Goal: Use online tool/utility: Utilize a website feature to perform a specific function

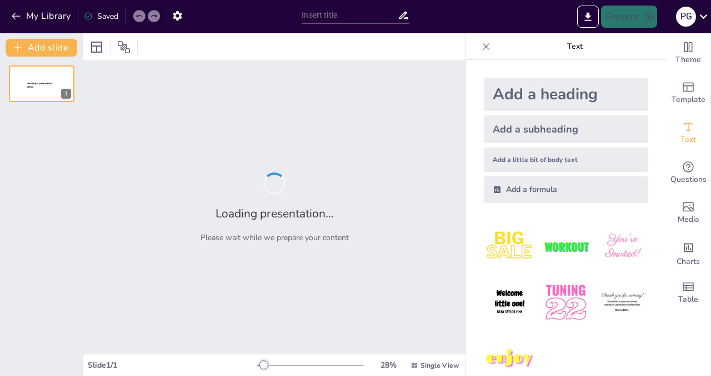
type input "Billboards vs Print Advertising: A Comparative Analysis of Impact and Reach"
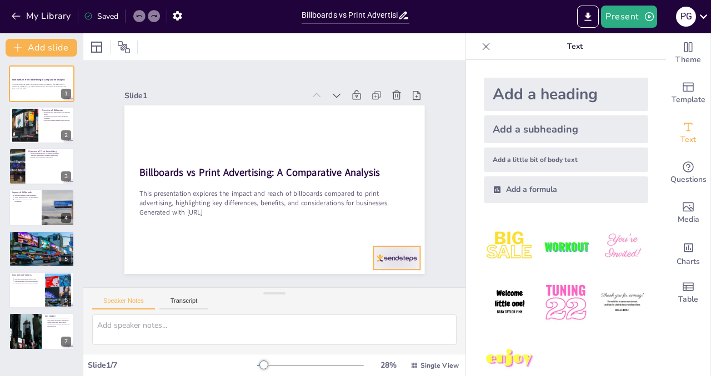
click at [152, 202] on div at bounding box center [126, 178] width 52 height 47
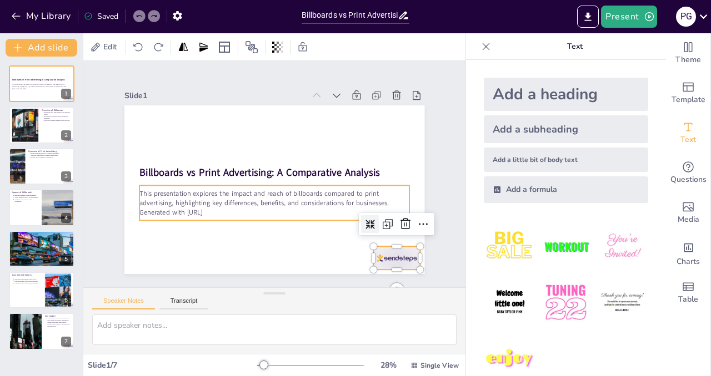
click at [236, 213] on p "Generated with [URL]" at bounding box center [243, 197] width 167 height 224
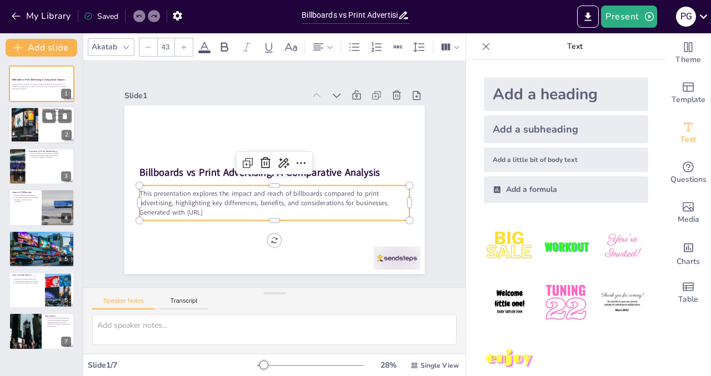
click at [40, 118] on div at bounding box center [41, 126] width 67 height 38
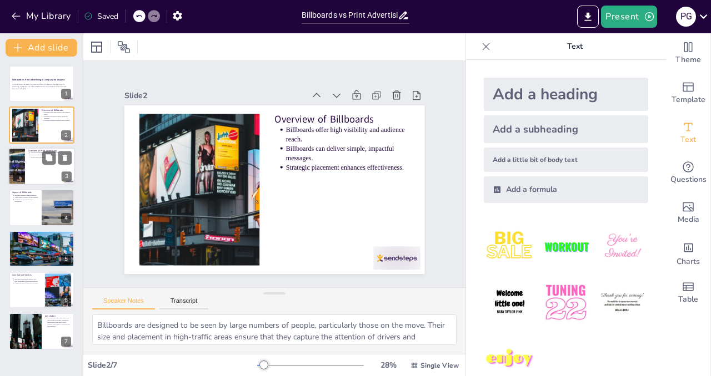
click at [32, 159] on div at bounding box center [41, 167] width 67 height 38
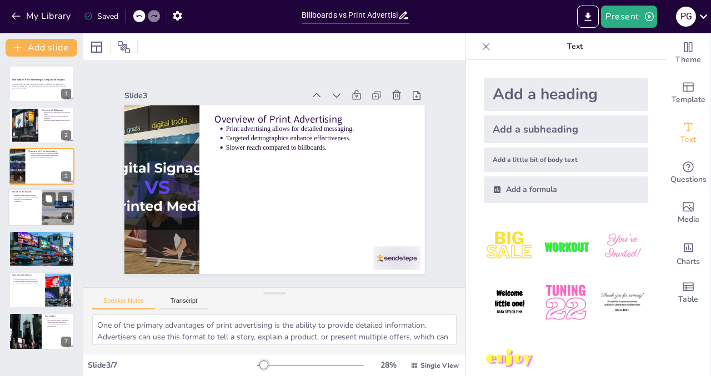
click at [36, 199] on p "Frequency of exposure builds recognition." at bounding box center [26, 201] width 24 height 4
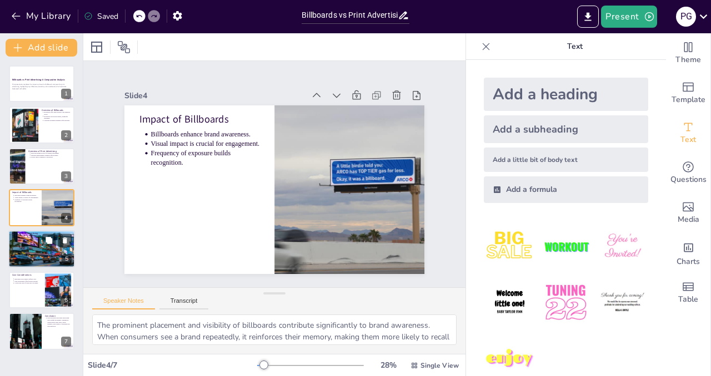
click at [36, 244] on div at bounding box center [42, 249] width 72 height 38
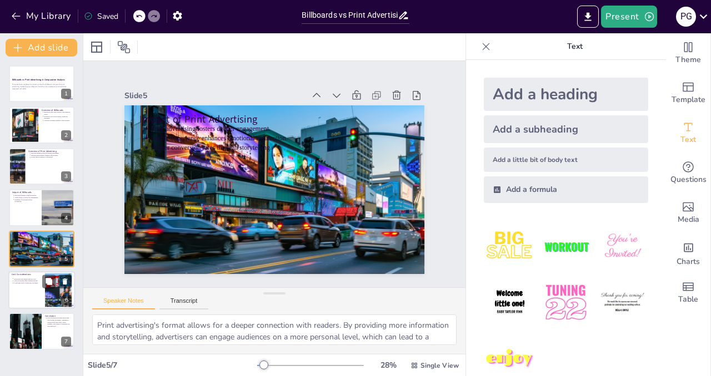
click at [34, 284] on p "Long-term value of print may be higher." at bounding box center [28, 283] width 28 height 2
type textarea "The initial investment for billboards can be significant, encompassing design, …"
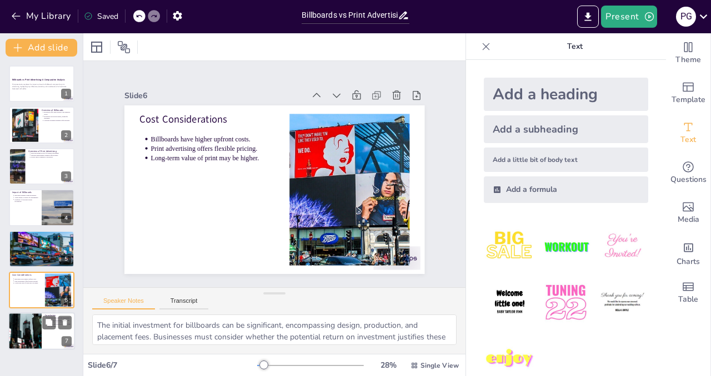
click at [33, 321] on div at bounding box center [25, 332] width 62 height 38
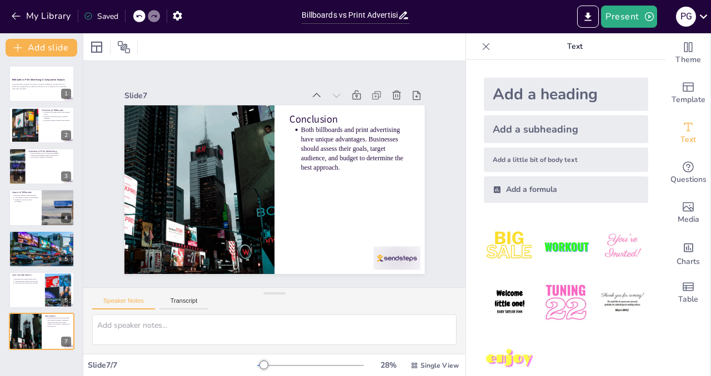
scroll to position [27, 0]
